Goal: Check status: Check status

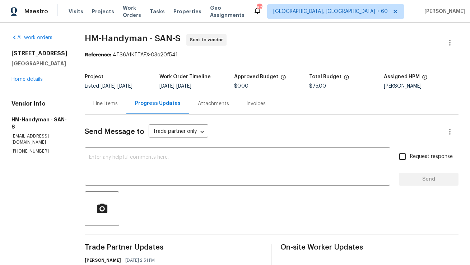
click at [126, 101] on div "Line Items" at bounding box center [106, 103] width 42 height 21
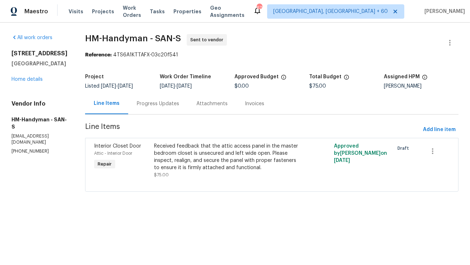
click at [179, 108] on div "Progress Updates" at bounding box center [158, 103] width 60 height 21
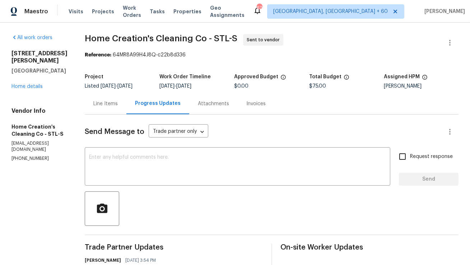
click at [93, 108] on div "Line Items" at bounding box center [106, 103] width 42 height 21
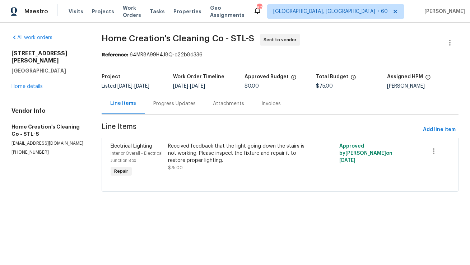
click at [179, 108] on div "Progress Updates" at bounding box center [175, 103] width 60 height 21
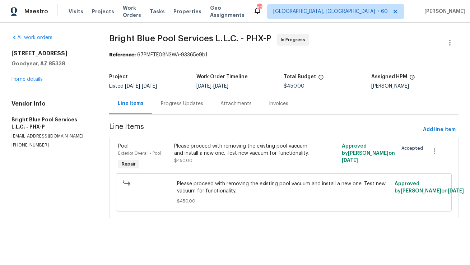
click at [174, 106] on div "Progress Updates" at bounding box center [182, 103] width 42 height 7
